Goal: Information Seeking & Learning: Learn about a topic

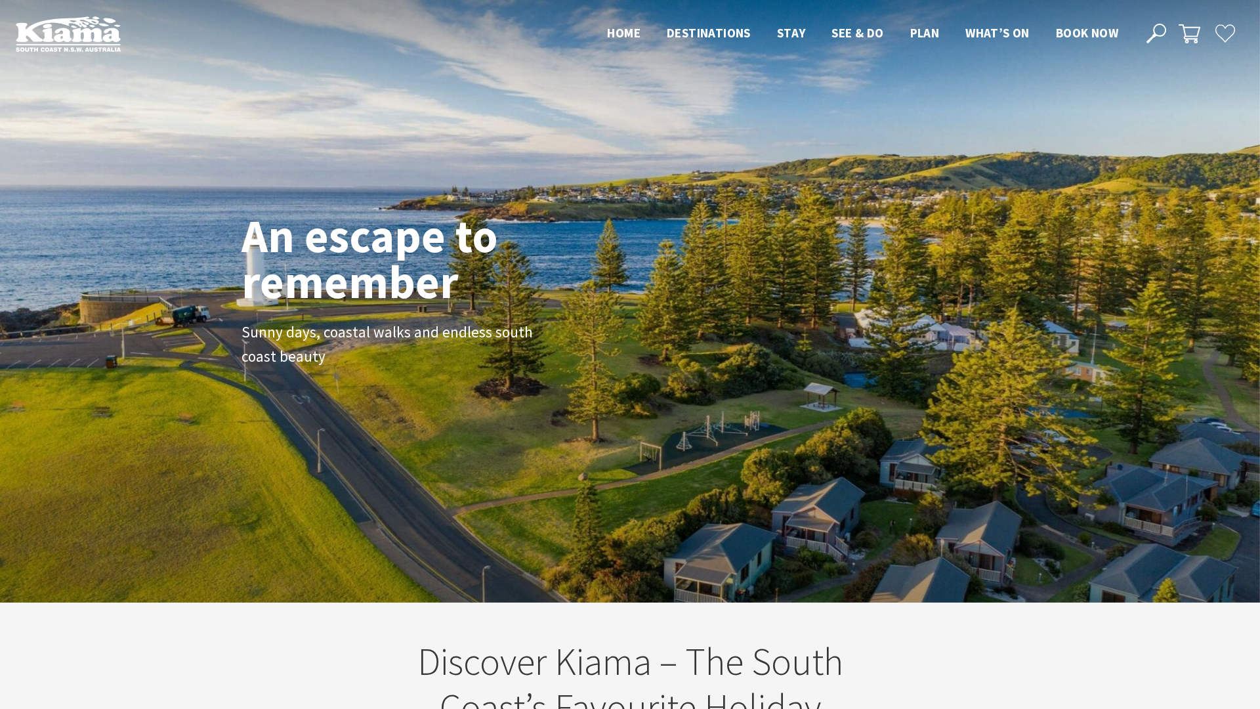
scroll to position [203, 1251]
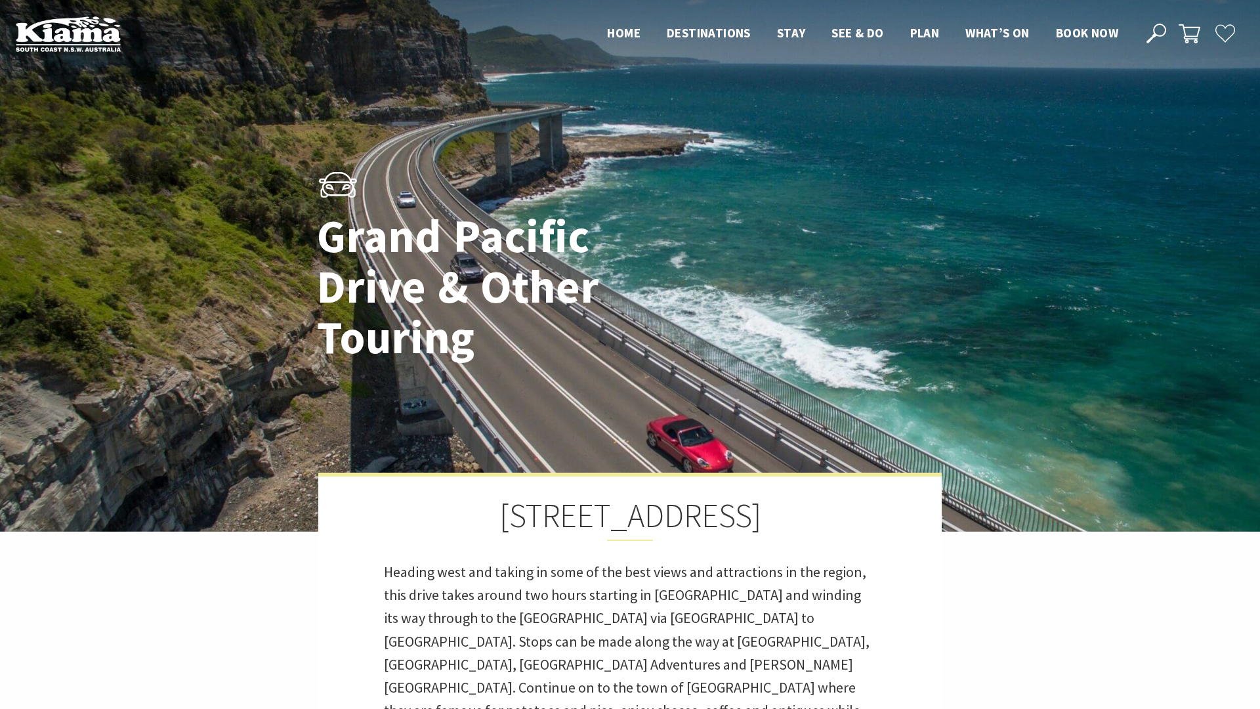
scroll to position [387, 784]
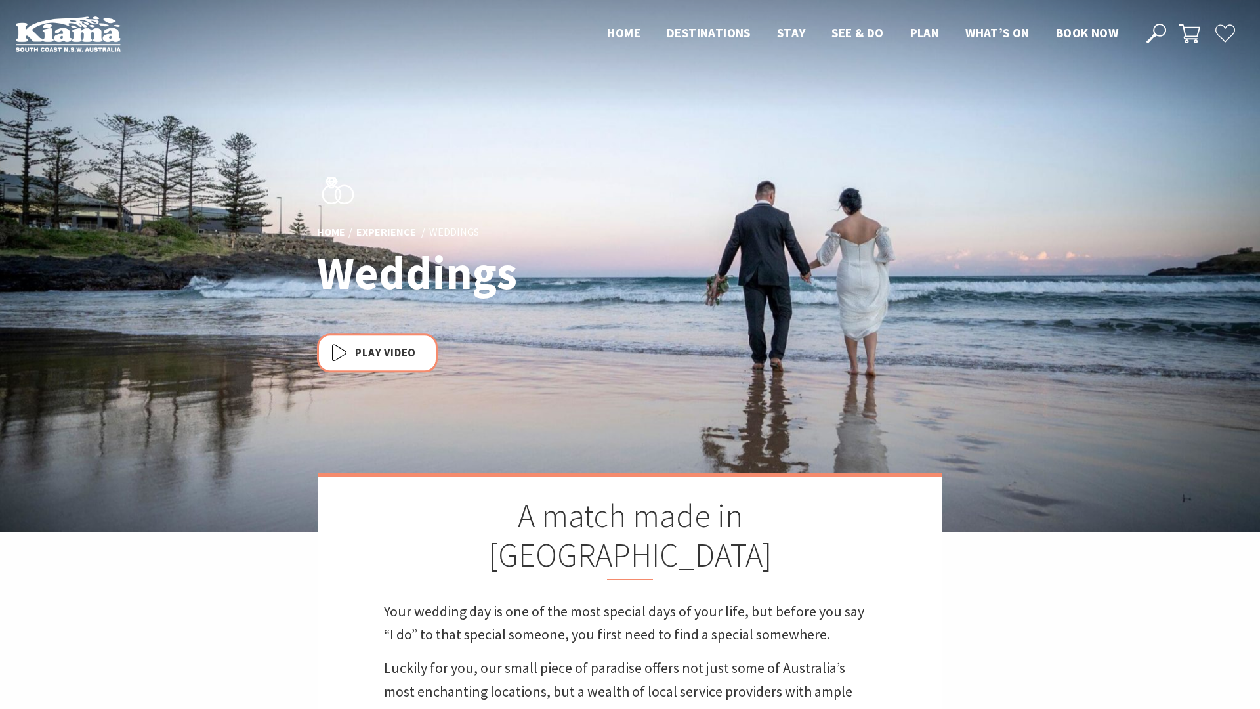
scroll to position [7, 7]
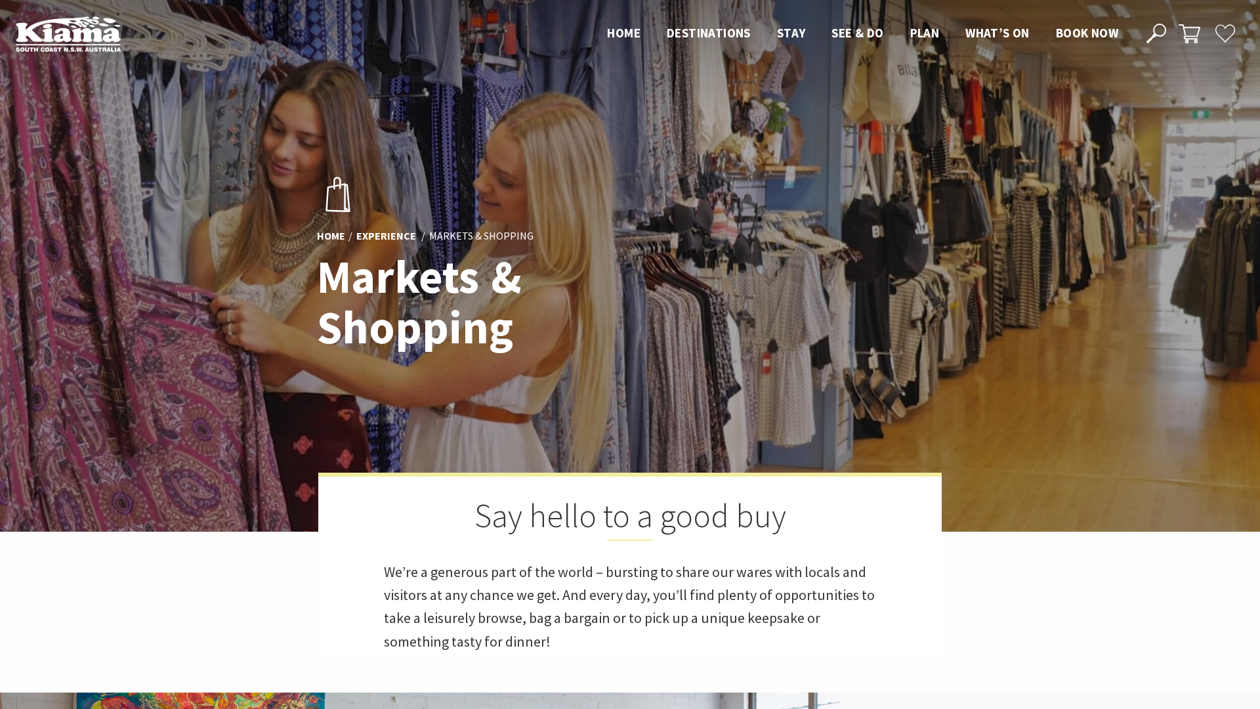
scroll to position [342, 1257]
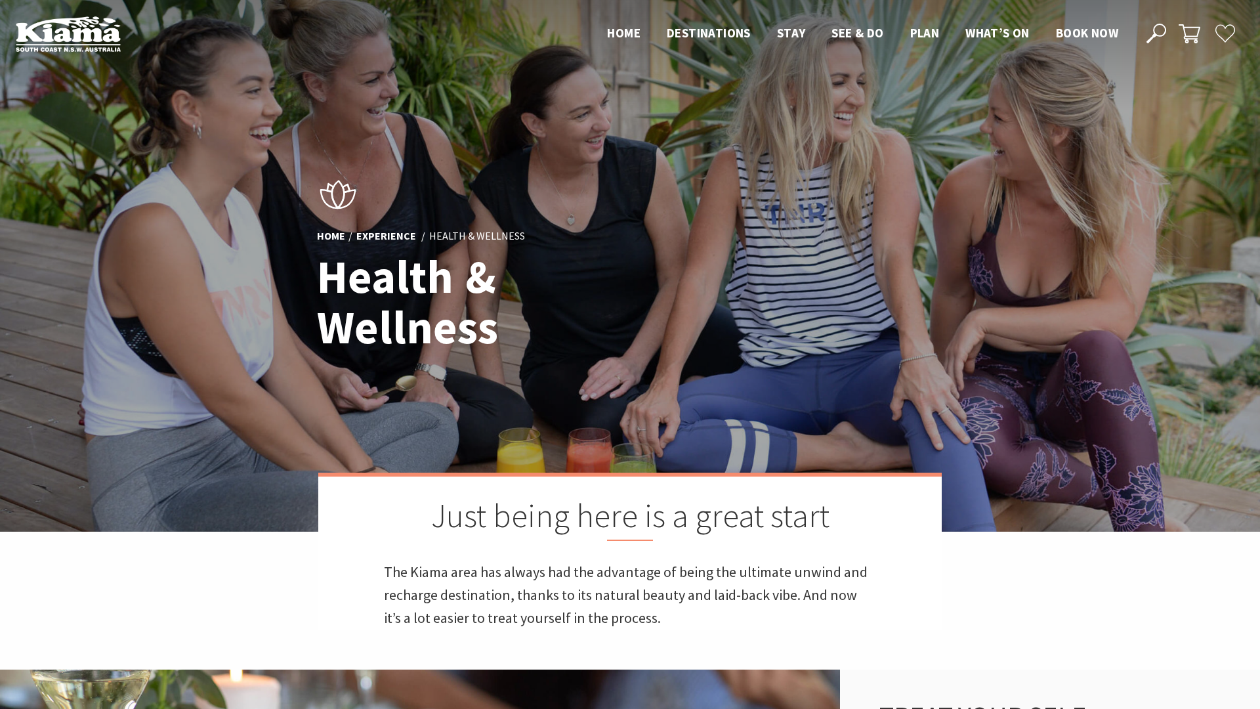
scroll to position [13, 7]
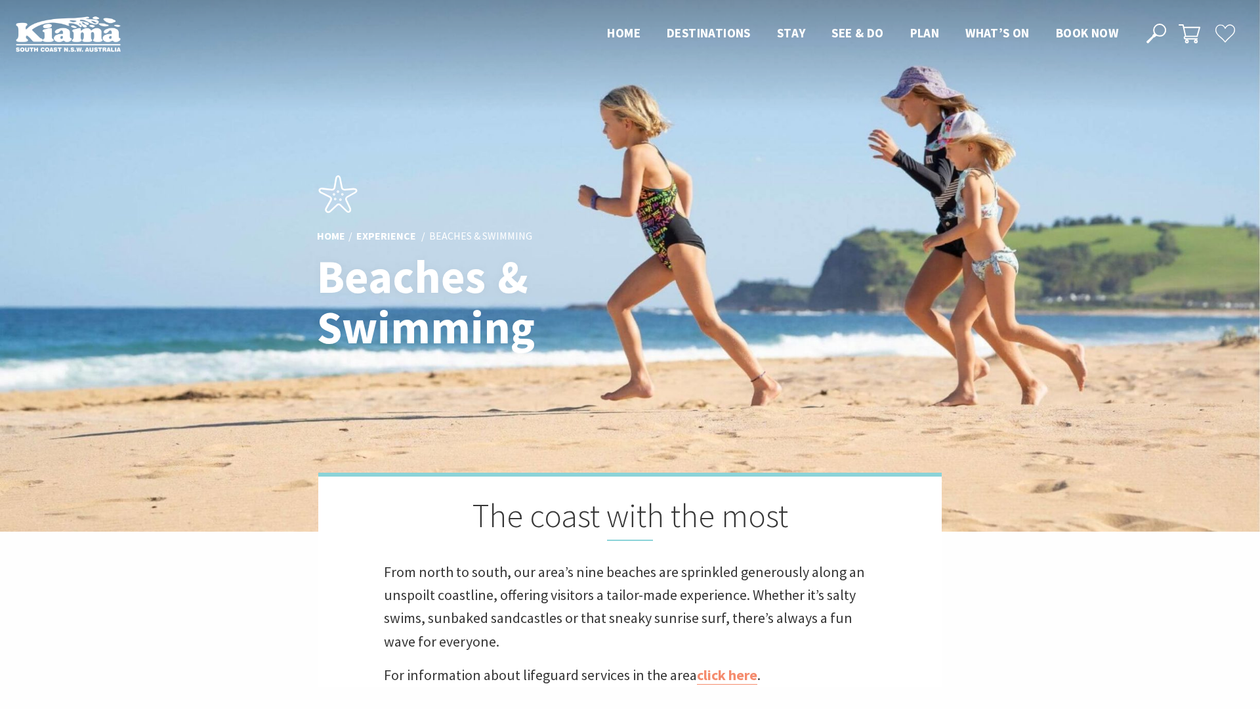
scroll to position [447, 1257]
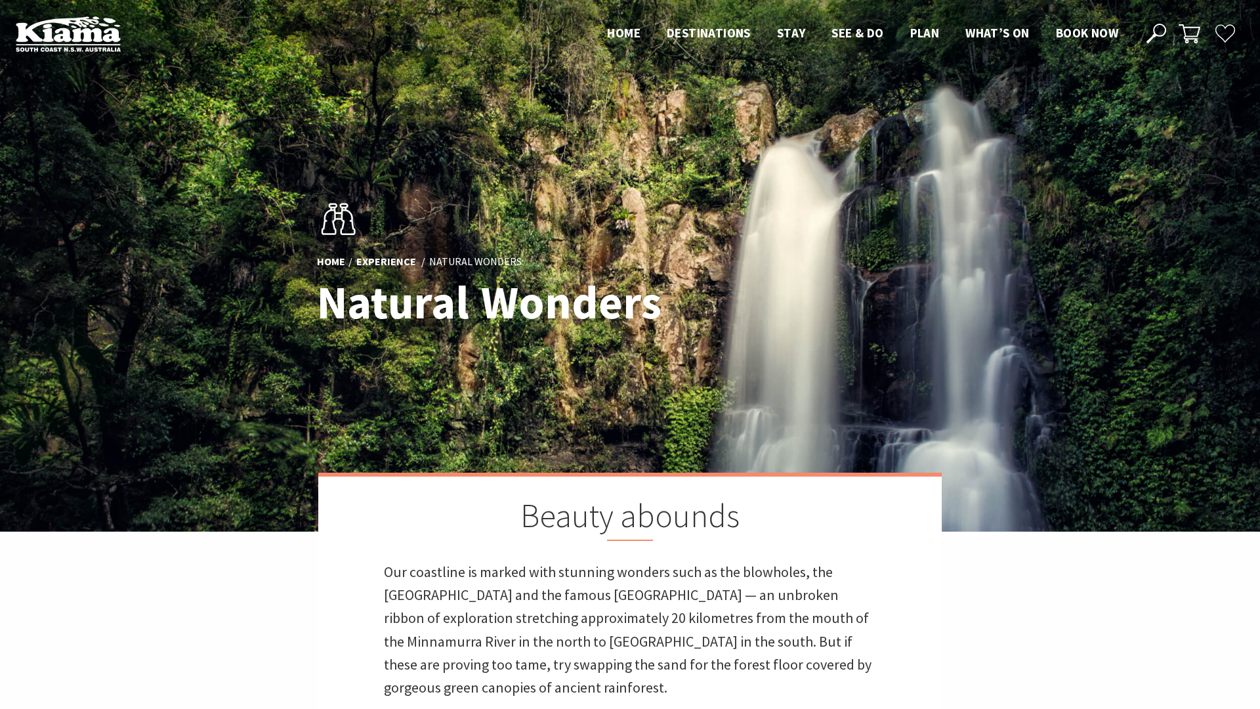
scroll to position [7, 7]
